Goal: Information Seeking & Learning: Find specific fact

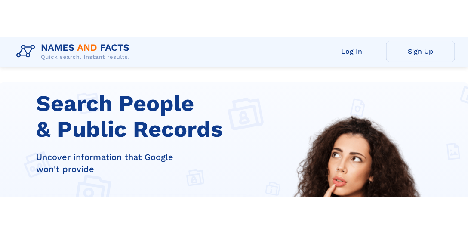
scroll to position [160, 0]
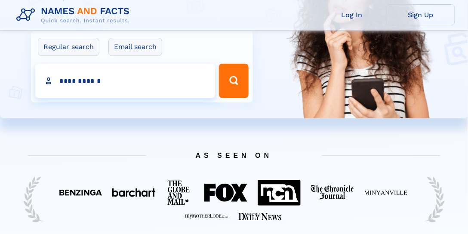
type input "**********"
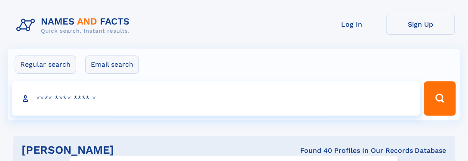
click input "**" at bounding box center [0, 0] width 0 height 0
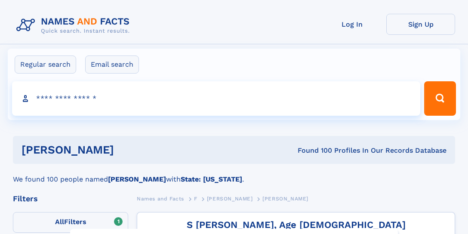
select select "**"
